Goal: Transaction & Acquisition: Subscribe to service/newsletter

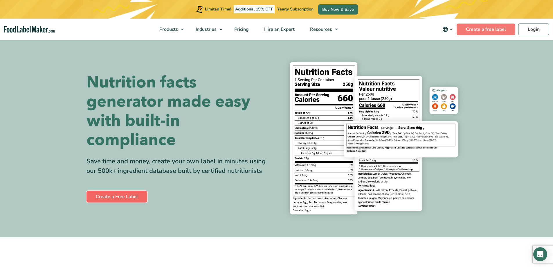
click at [121, 200] on link "Create a Free Label" at bounding box center [116, 197] width 61 height 12
